Goal: Obtain resource: Download file/media

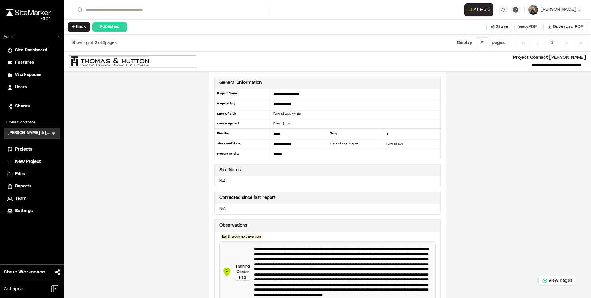
click at [531, 28] on button "View PDF" at bounding box center [527, 27] width 26 height 10
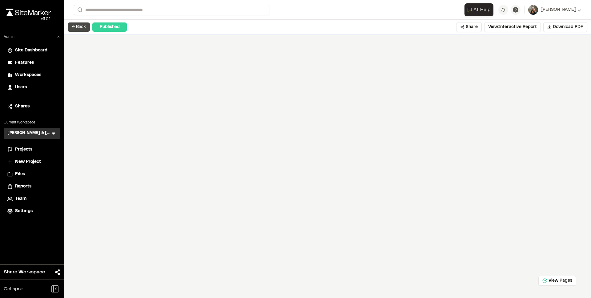
click at [75, 27] on button "← Back" at bounding box center [79, 26] width 22 height 9
click at [511, 27] on button "View Interactive Report" at bounding box center [512, 27] width 57 height 10
